Goal: Task Accomplishment & Management: Complete application form

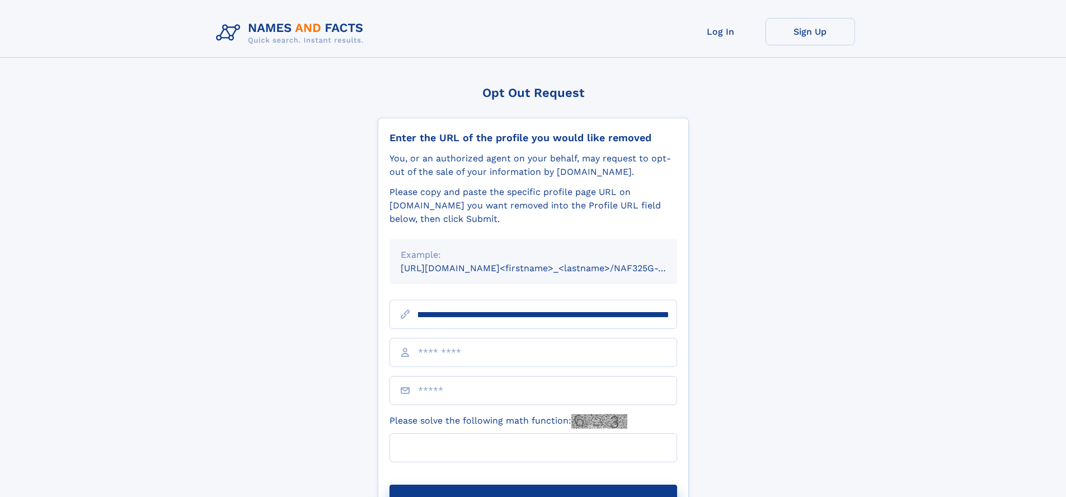
scroll to position [0, 121]
type input "**********"
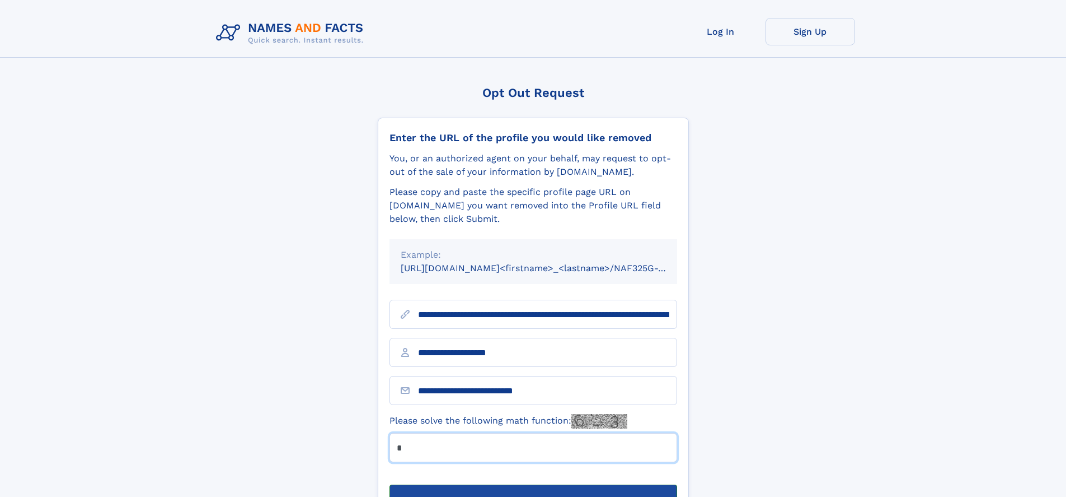
type input "*"
click at [533, 484] on button "Submit Opt Out Request" at bounding box center [534, 502] width 288 height 36
